Goal: Information Seeking & Learning: Learn about a topic

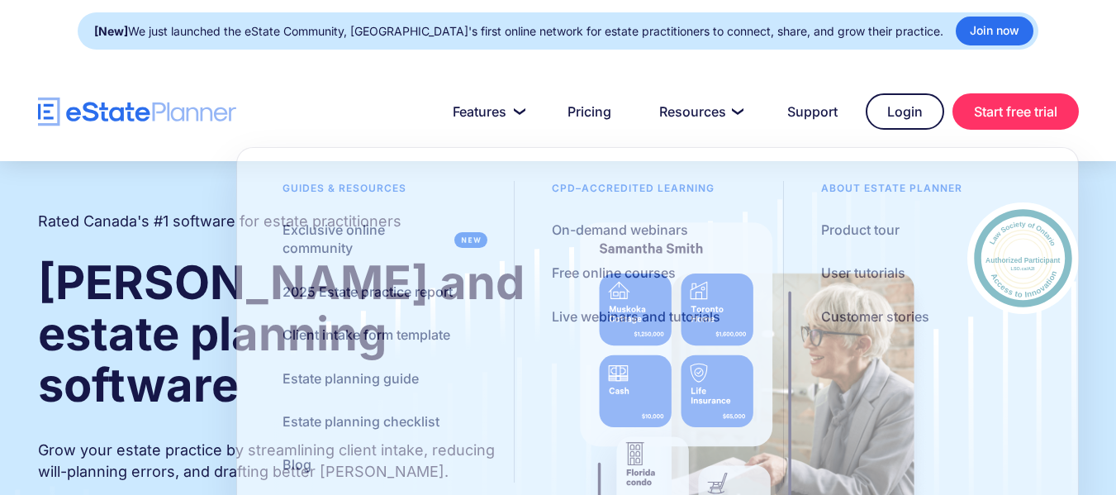
click at [1063, 53] on div "[New] We just launched the eState Community, Canada's first online network for …" at bounding box center [558, 31] width 1116 height 62
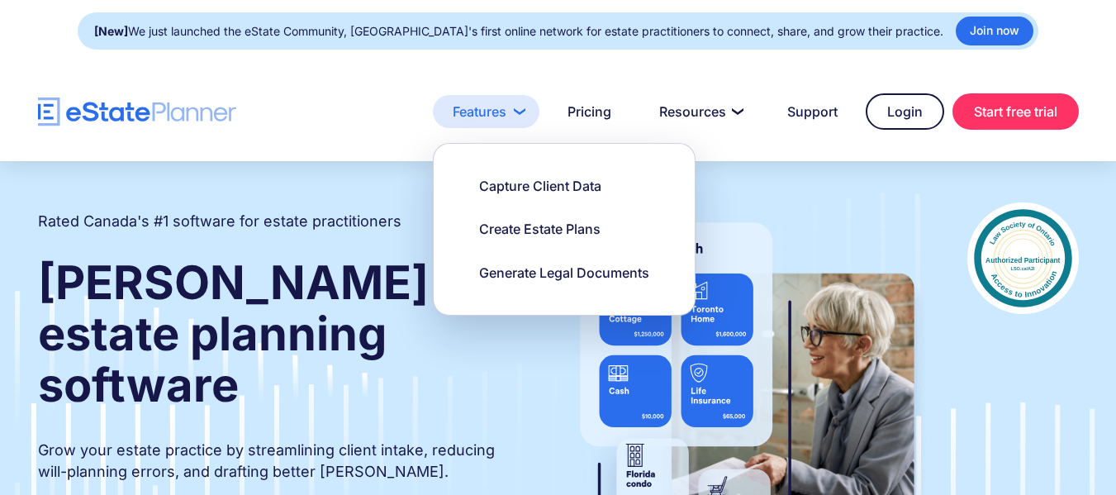
click at [510, 109] on link "Features" at bounding box center [486, 111] width 107 height 33
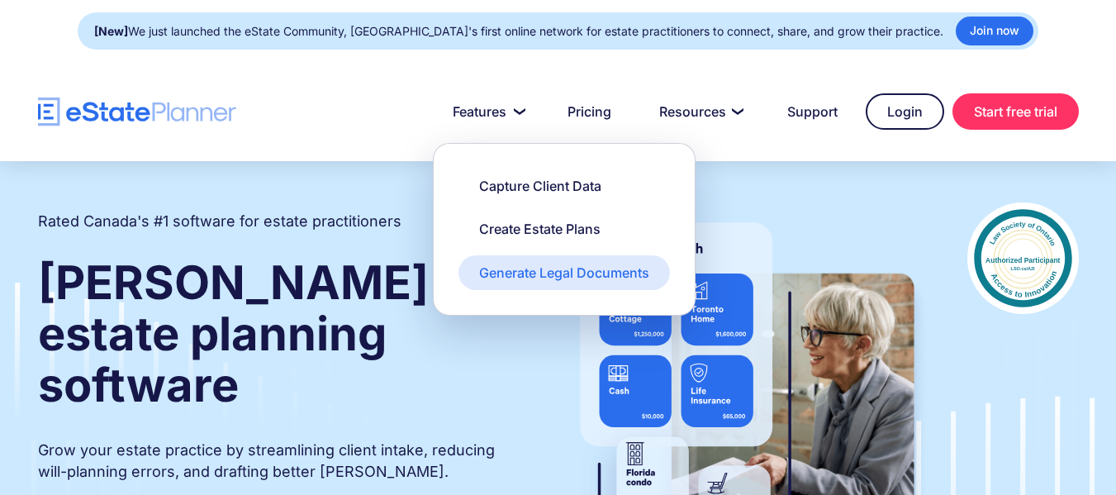
click at [507, 272] on div "Generate Legal Documents" at bounding box center [564, 272] width 170 height 18
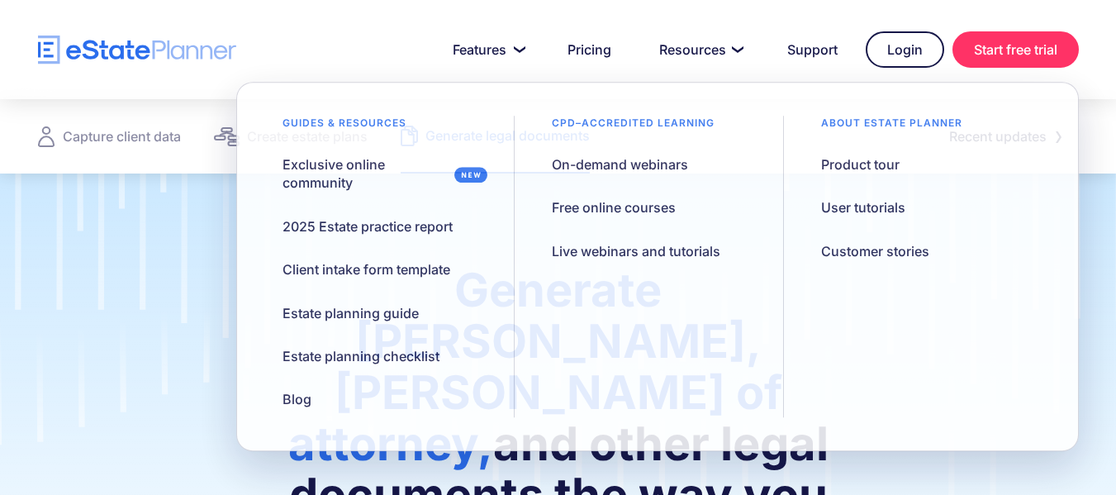
click at [196, 157] on div "Capture client data Create estate plans Generate legal documents" at bounding box center [314, 136] width 552 height 74
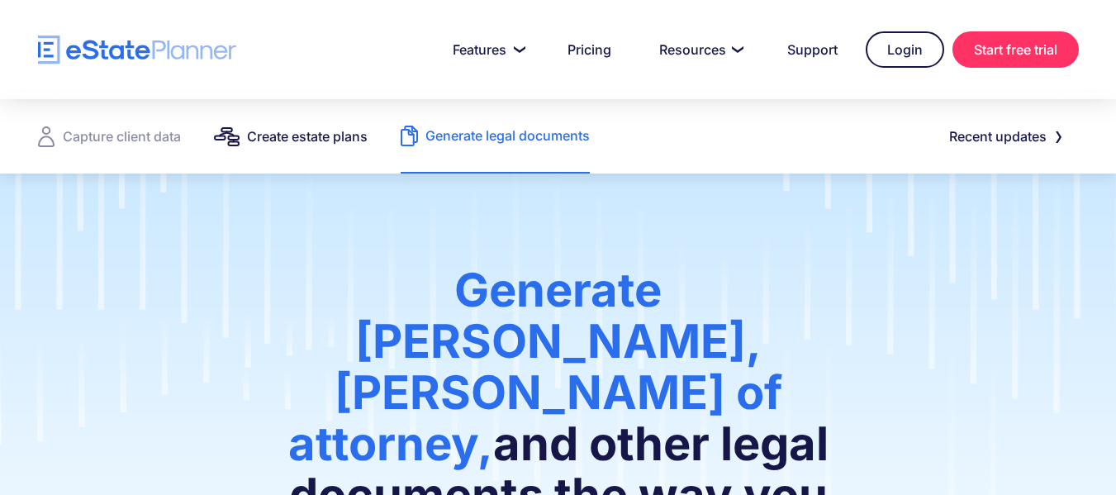
click at [261, 135] on div "Create estate plans" at bounding box center [307, 136] width 121 height 23
